Goal: Information Seeking & Learning: Learn about a topic

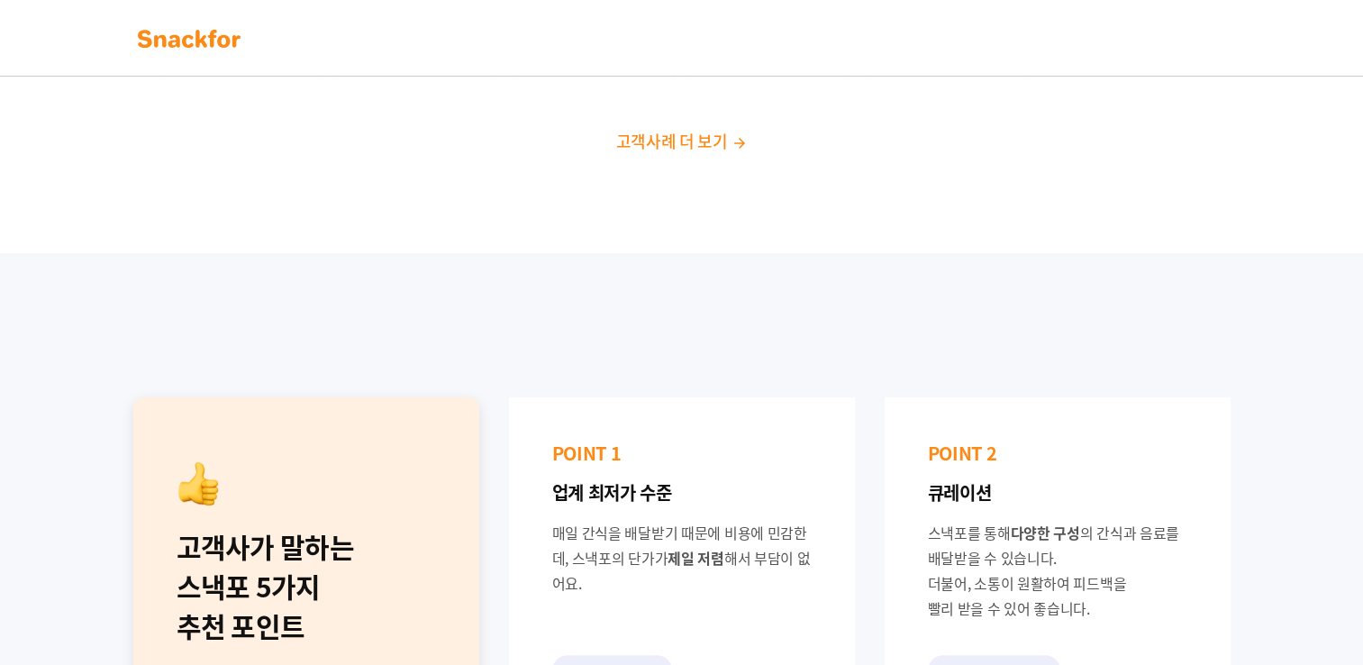
click at [668, 135] on span "고객사례 더 보기" at bounding box center [671, 141] width 112 height 24
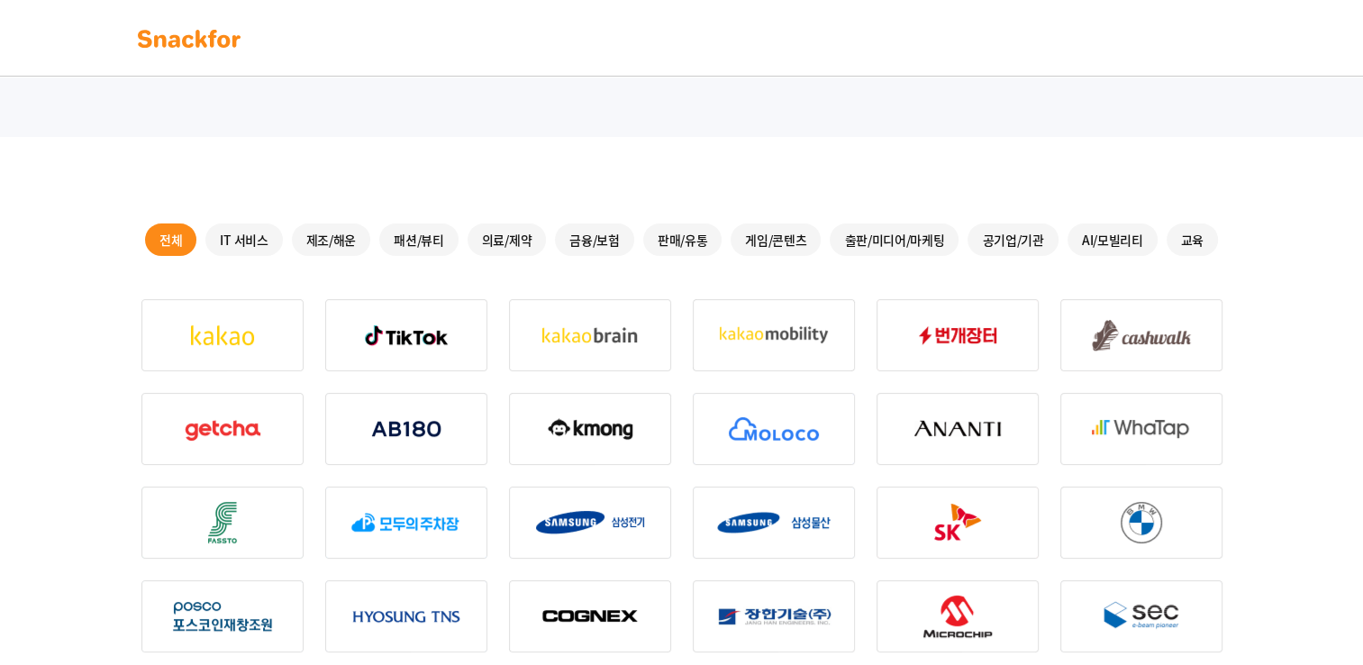
scroll to position [241, 0]
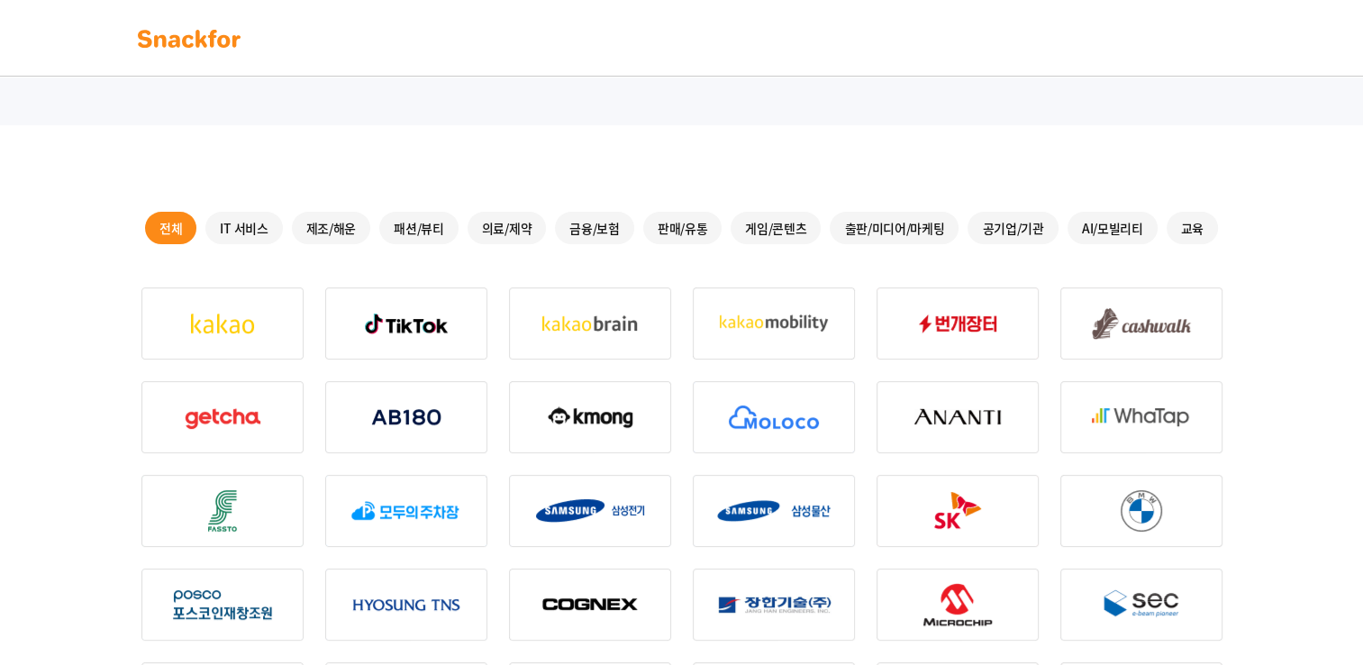
click at [799, 232] on div "게임/콘텐츠" at bounding box center [776, 228] width 90 height 32
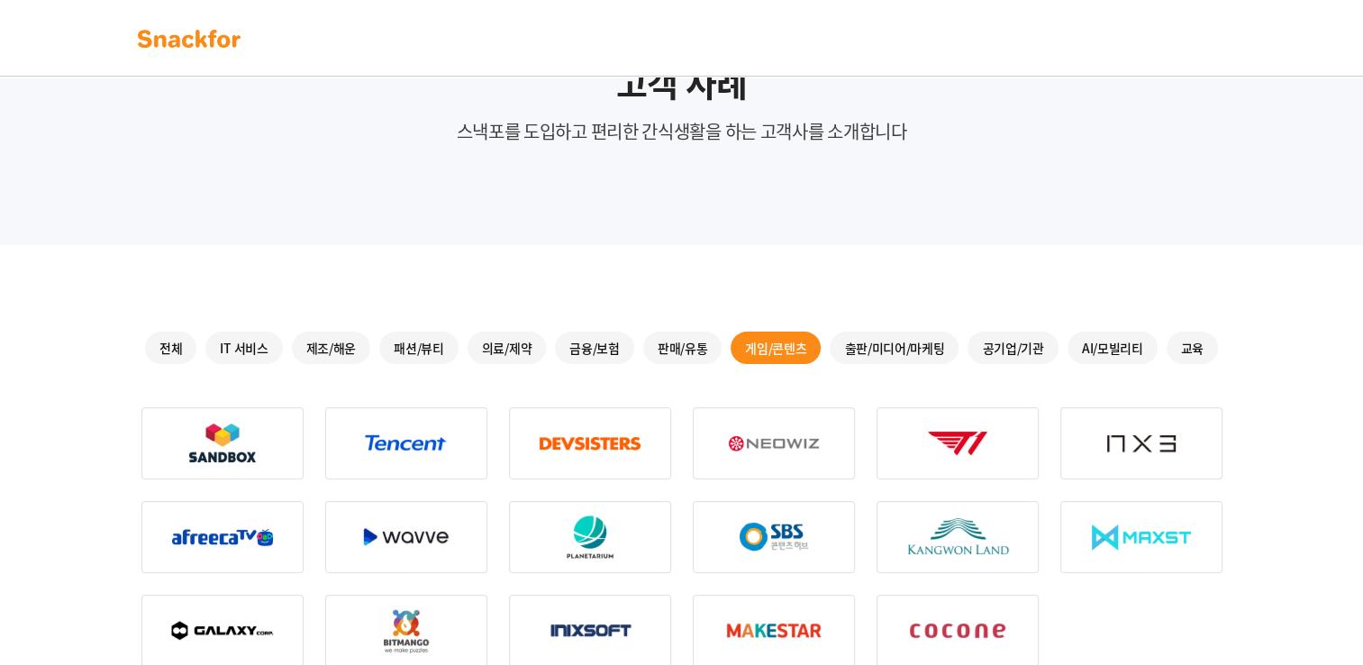
scroll to position [121, 0]
click at [1097, 354] on div "AI/모빌리티" at bounding box center [1112, 348] width 90 height 32
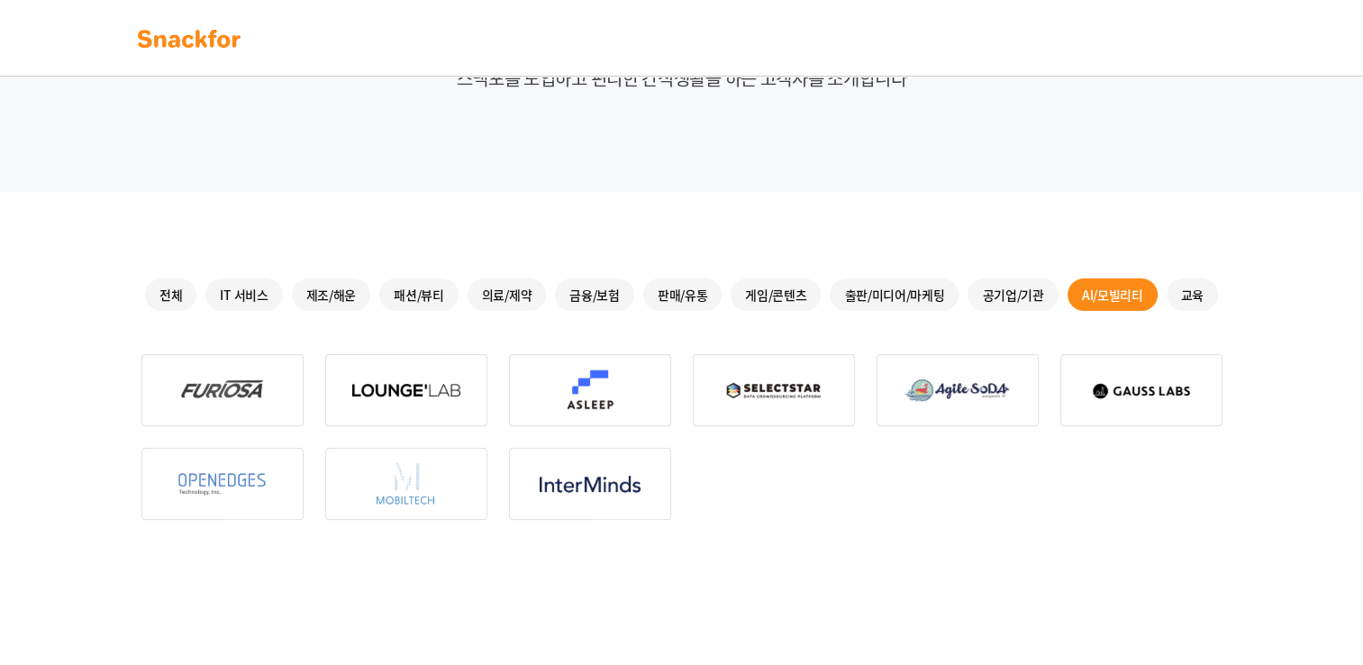
scroll to position [177, 0]
click at [998, 277] on div "공기업/기관" at bounding box center [1013, 293] width 90 height 32
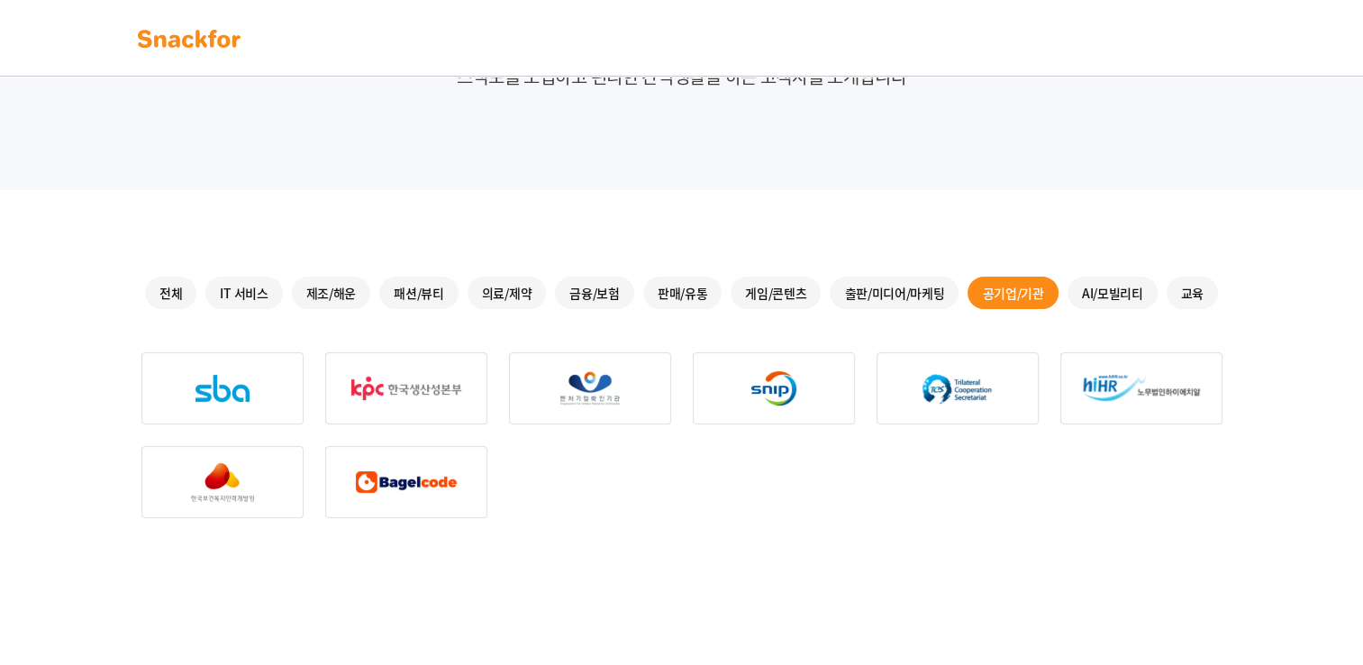
click at [410, 299] on div "패션/뷰티" at bounding box center [418, 293] width 79 height 32
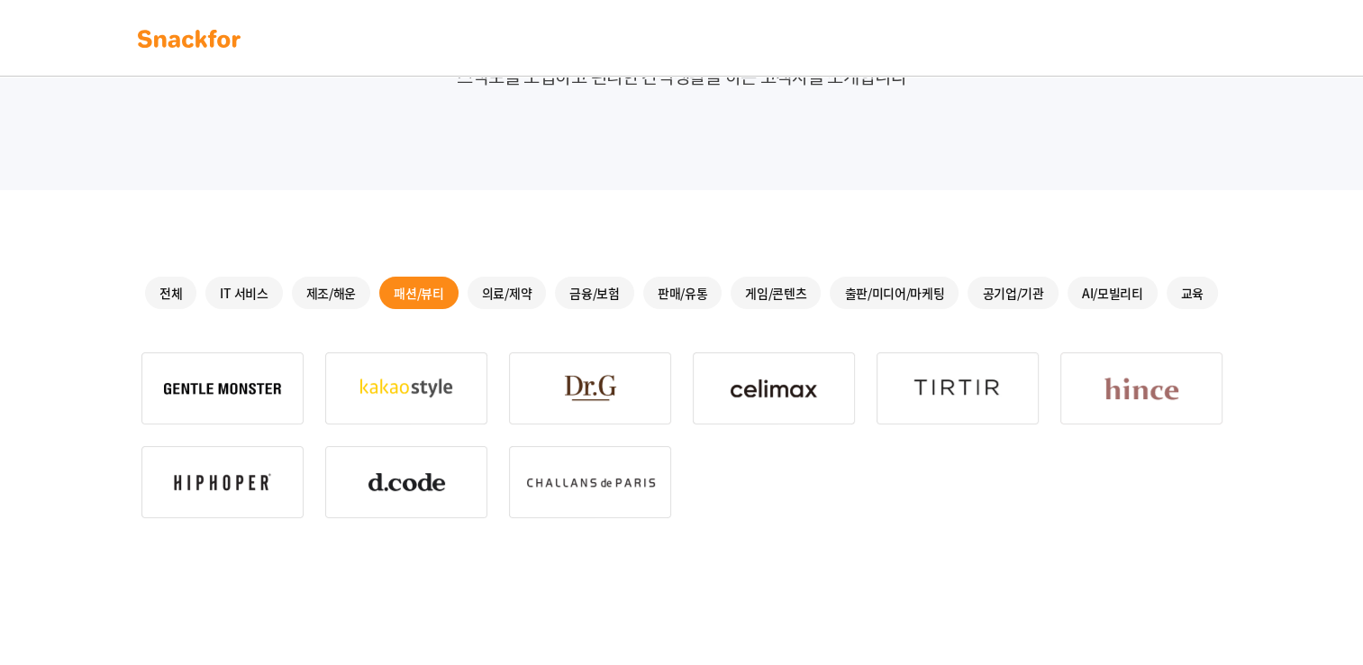
click at [257, 294] on div "IT 서비스" at bounding box center [243, 293] width 77 height 32
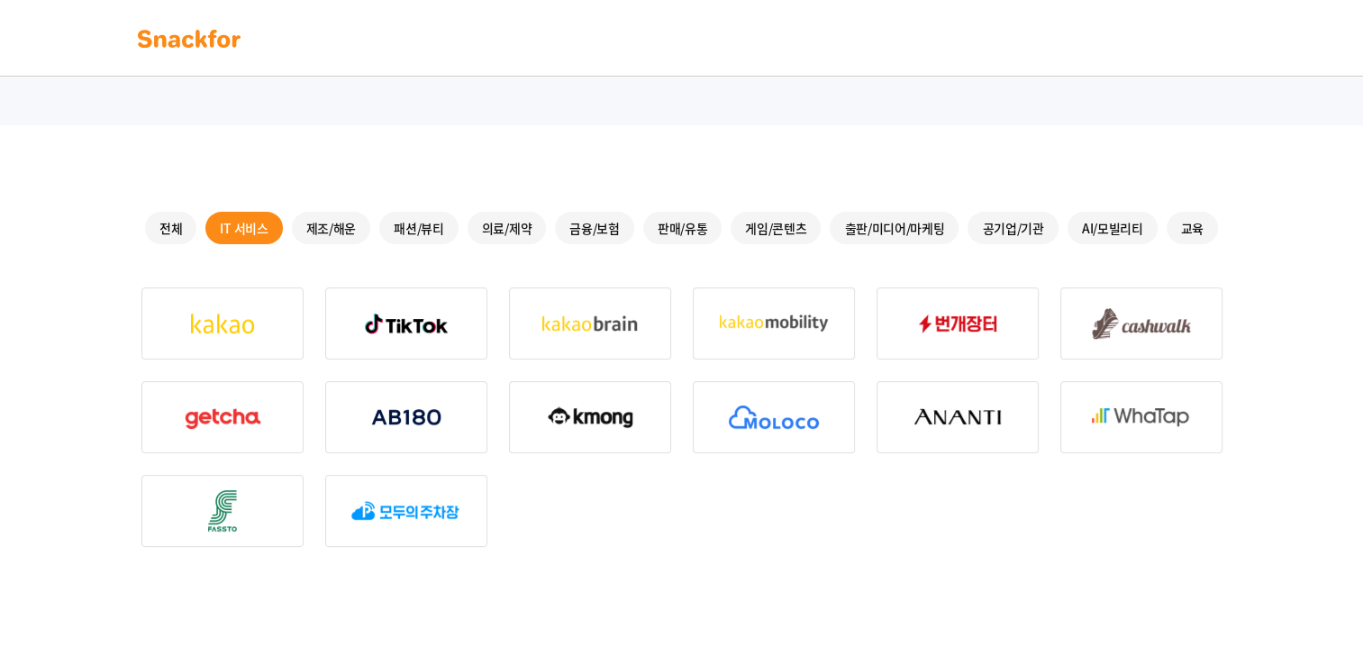
scroll to position [241, 0]
click at [586, 219] on div "금융/보험" at bounding box center [594, 228] width 79 height 32
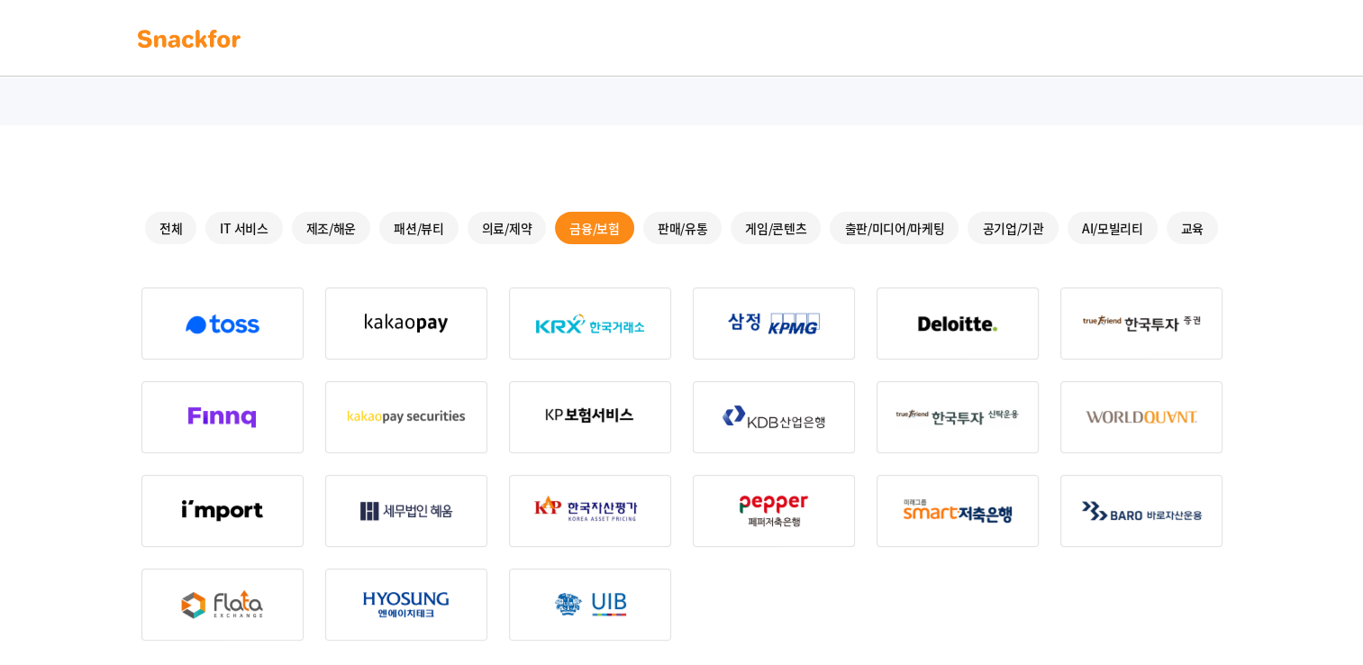
click at [914, 240] on div "출판/미디어/마케팅" at bounding box center [894, 228] width 129 height 32
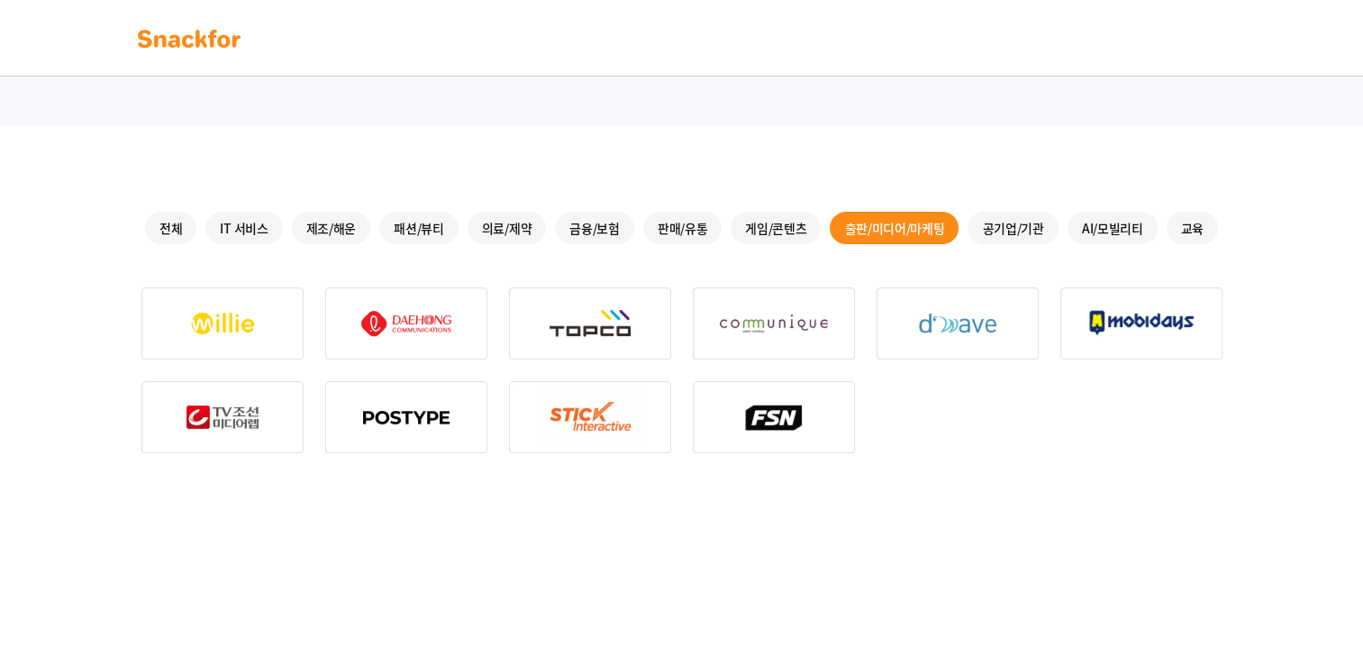
click at [824, 462] on div "전체 IT 서비스 제조/해운 패션/뷰티 의료/제약 금융/보험 판매/유통 게임/콘텐츠 출판/미디어/마케팅 공기업/기관 AI/모빌리티 교육" at bounding box center [682, 575] width 1139 height 901
click at [611, 144] on div "전체 IT 서비스 제조/해운 패션/뷰티 의료/제약 금융/보험 판매/유통 게임/콘텐츠 출판/미디어/마케팅 공기업/기관 AI/모빌리티 교육" at bounding box center [682, 575] width 1139 height 901
